Goal: Information Seeking & Learning: Learn about a topic

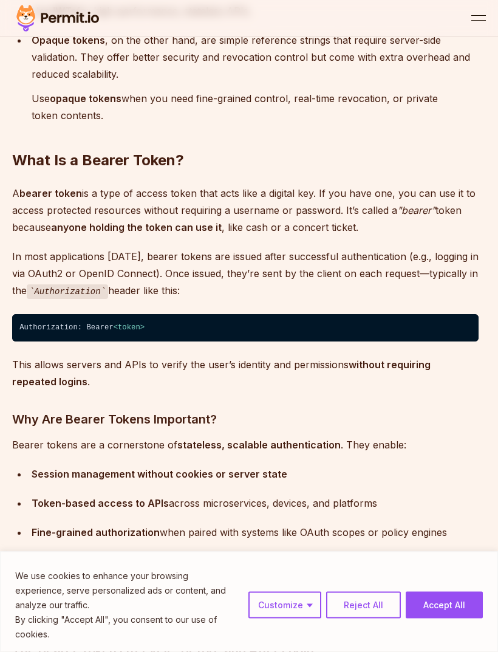
scroll to position [961, 0]
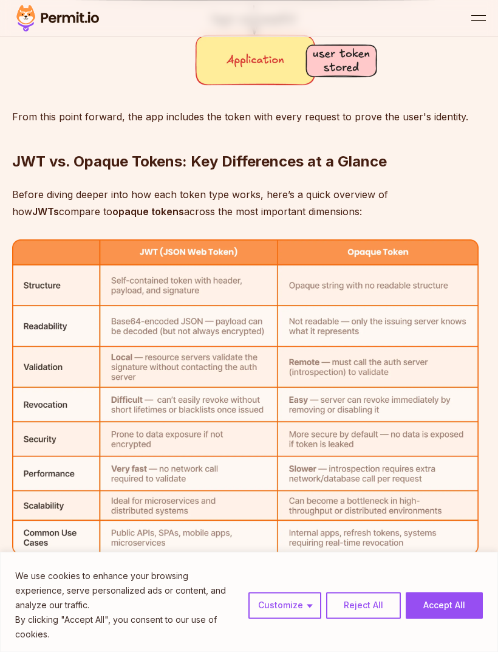
scroll to position [3646, 0]
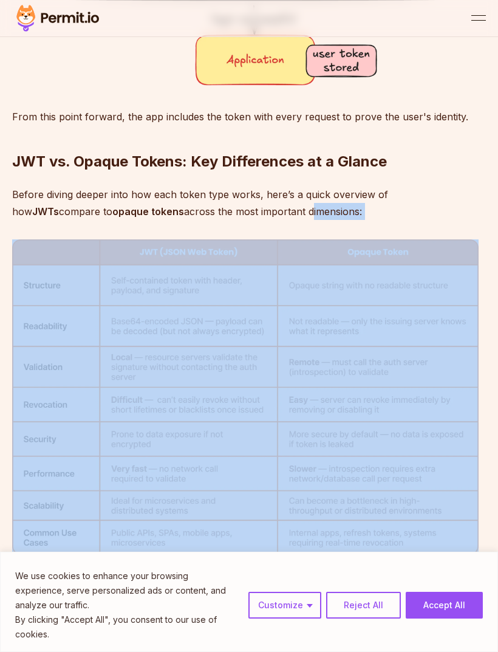
click at [353, 295] on img at bounding box center [245, 396] width 467 height 315
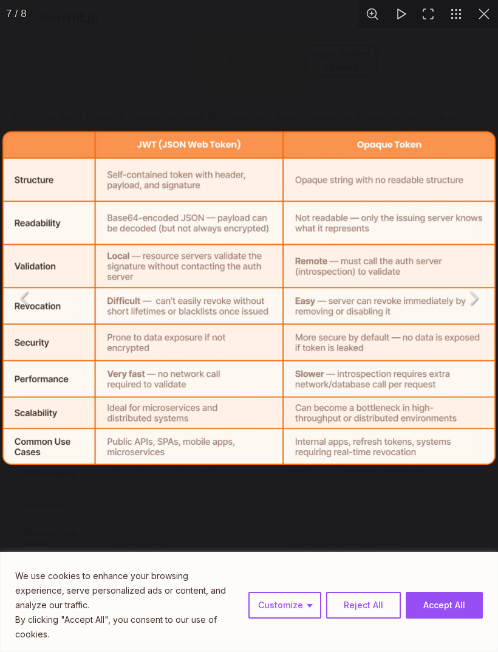
click at [450, 119] on div "You can close this modal content with the ESC key" at bounding box center [249, 298] width 498 height 596
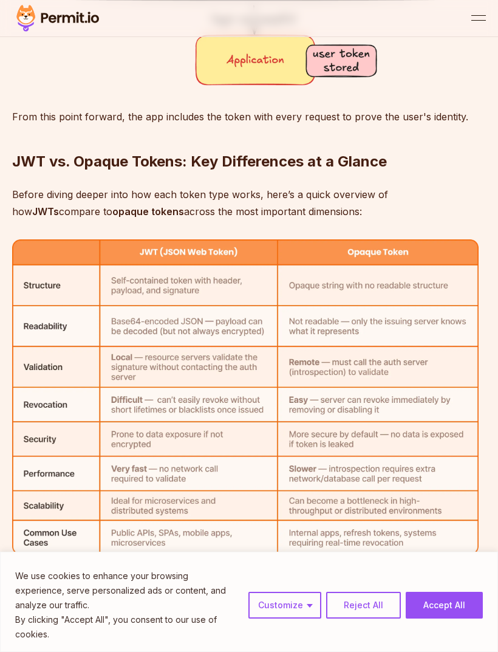
scroll to position [3645, 0]
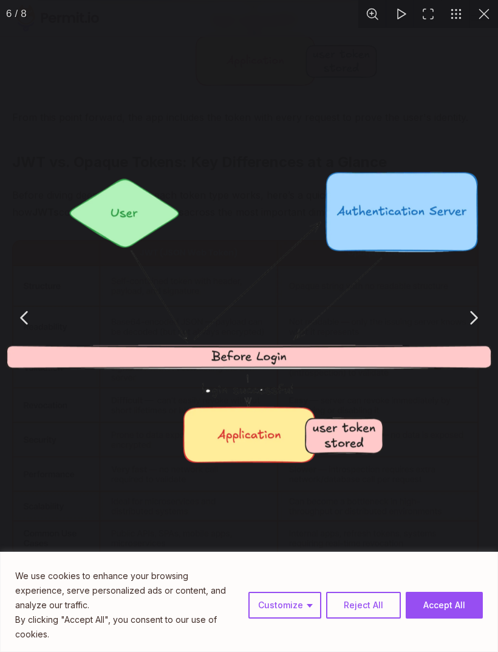
click at [439, 89] on div "You can close this modal content with the ESC key" at bounding box center [249, 317] width 498 height 635
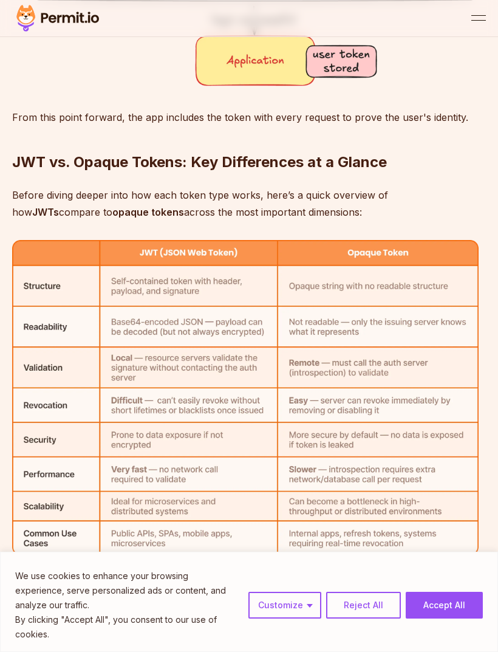
click at [486, 15] on button "You can close this modal content with the ESC key" at bounding box center [484, 14] width 28 height 28
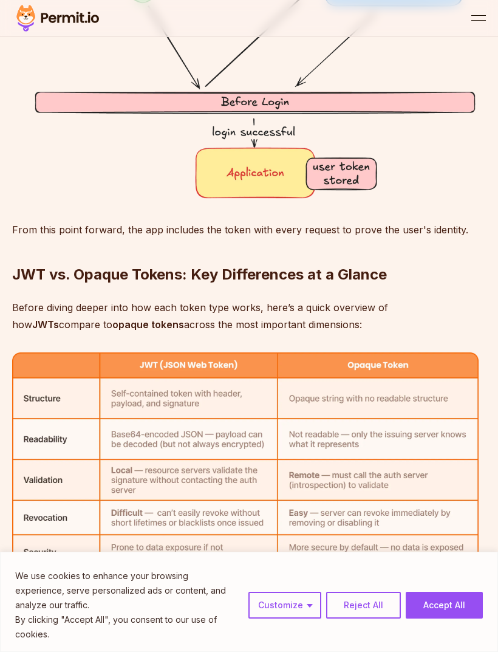
scroll to position [3523, 0]
